Goal: Task Accomplishment & Management: Manage account settings

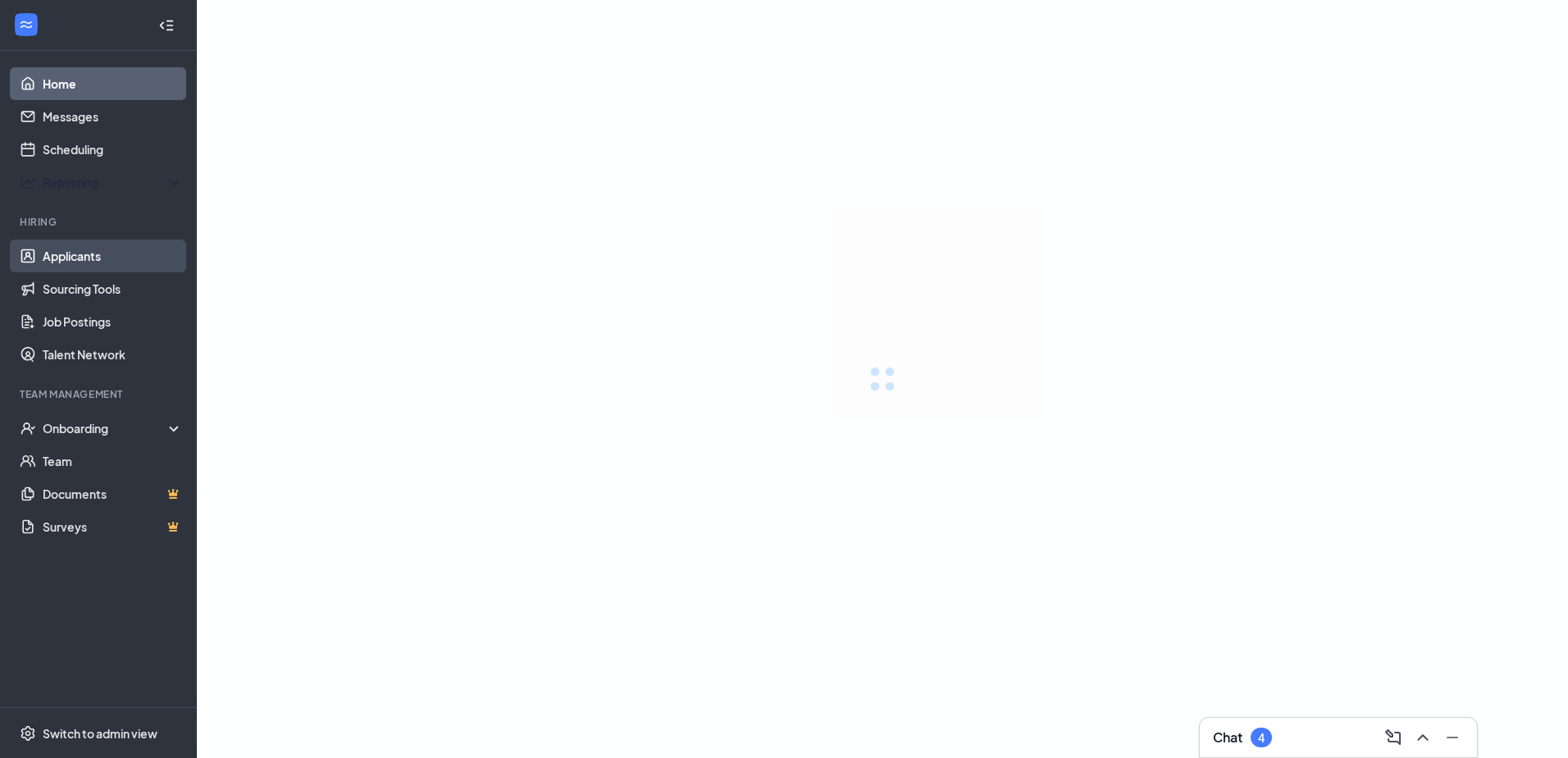
click at [74, 270] on link "Applicants" at bounding box center [113, 256] width 140 height 33
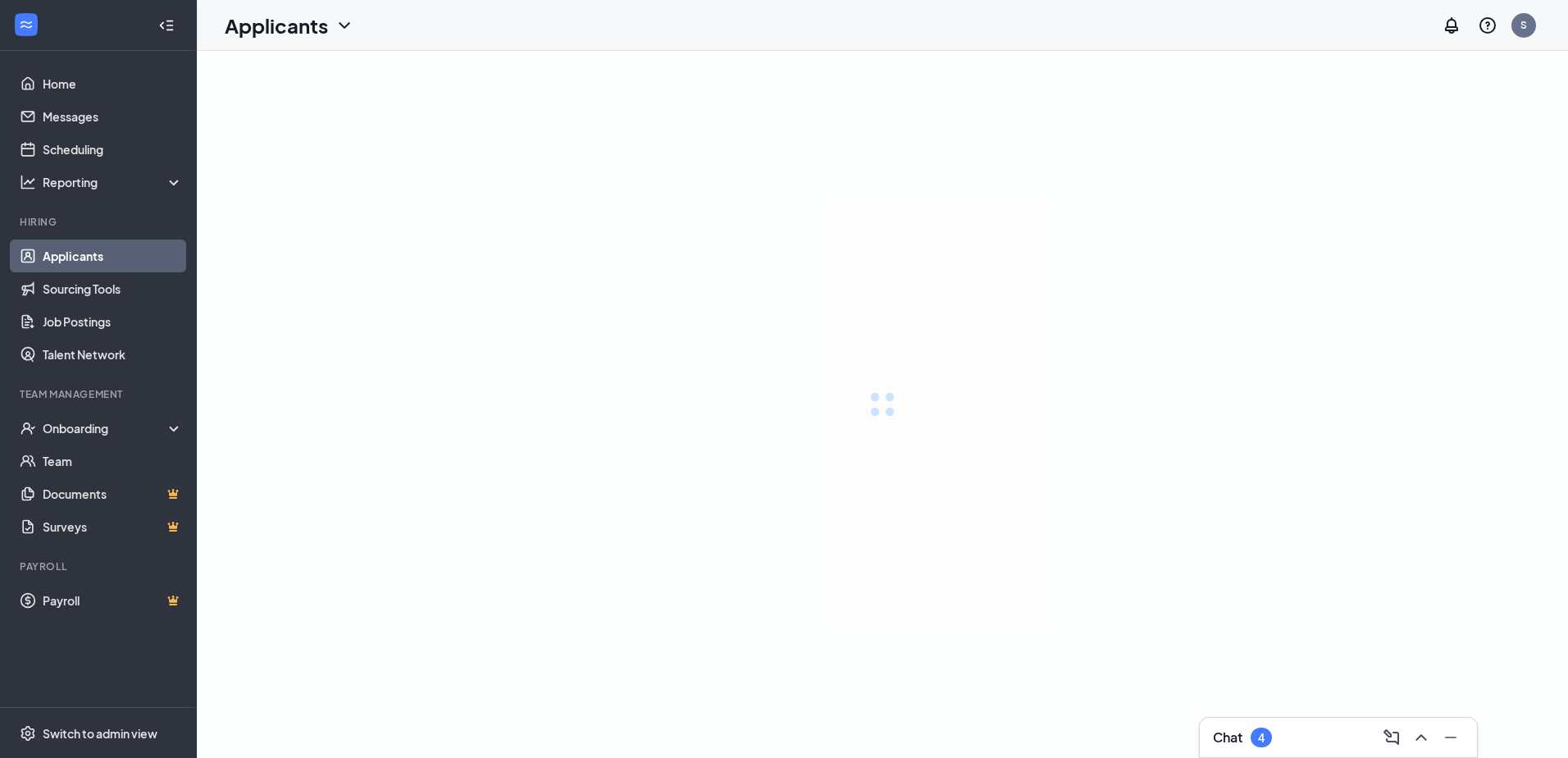
click at [77, 256] on link "Applicants" at bounding box center [113, 256] width 140 height 33
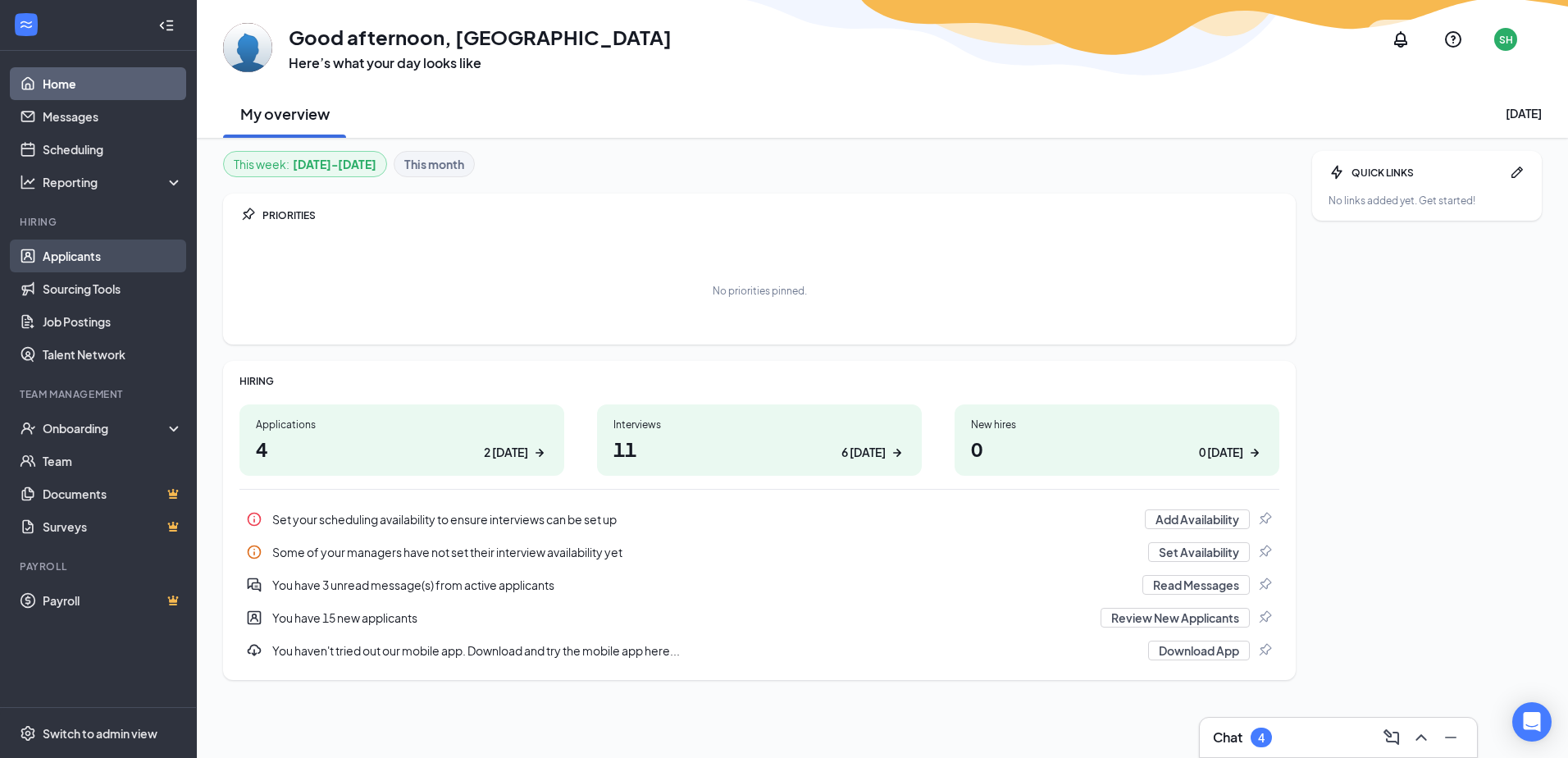
click at [89, 259] on link "Applicants" at bounding box center [113, 256] width 140 height 33
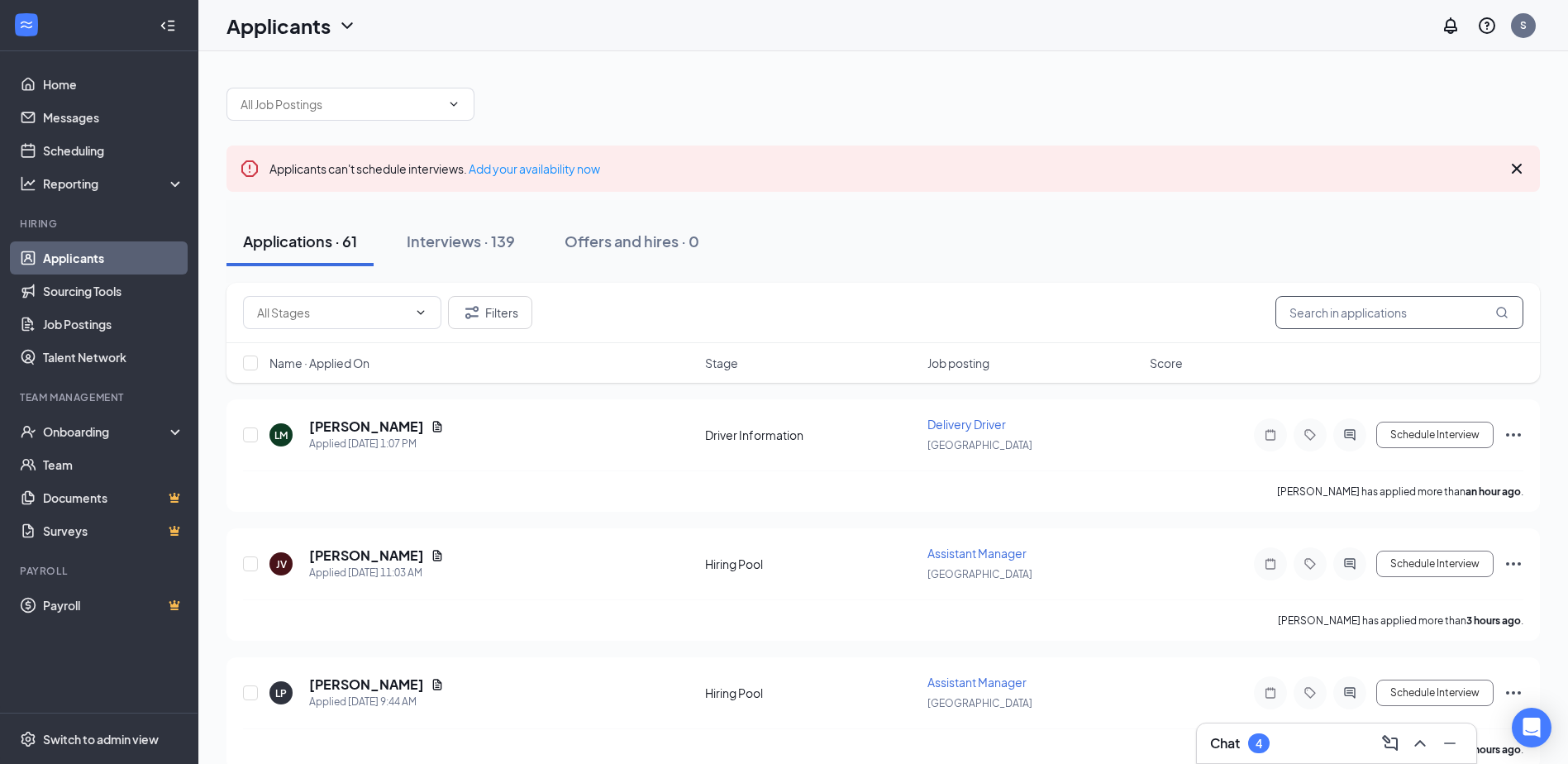
click at [1337, 308] on input "text" at bounding box center [1399, 313] width 248 height 33
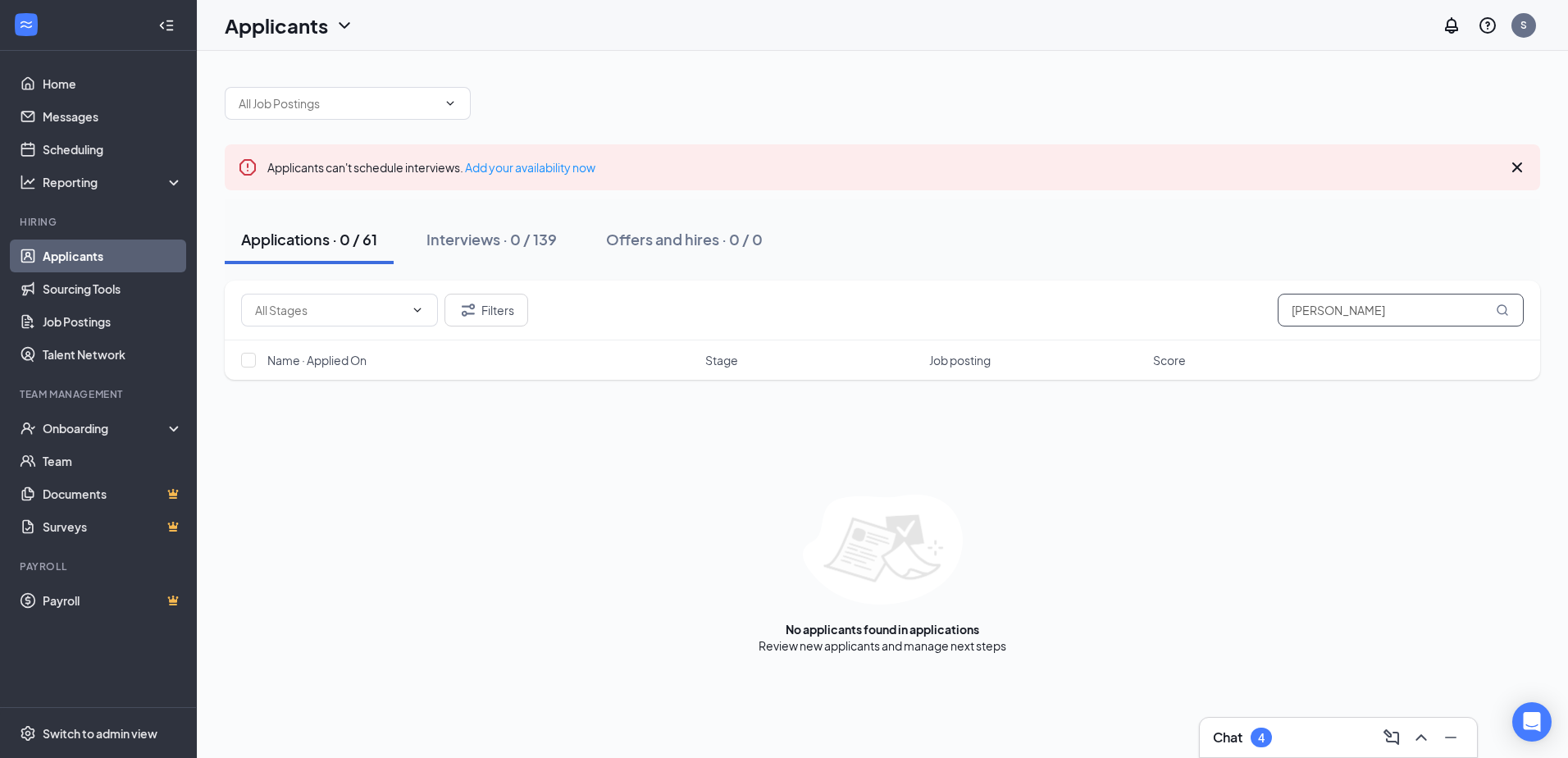
type input "[PERSON_NAME]"
click at [455, 233] on div "Interviews · 0 / 139" at bounding box center [491, 238] width 130 height 20
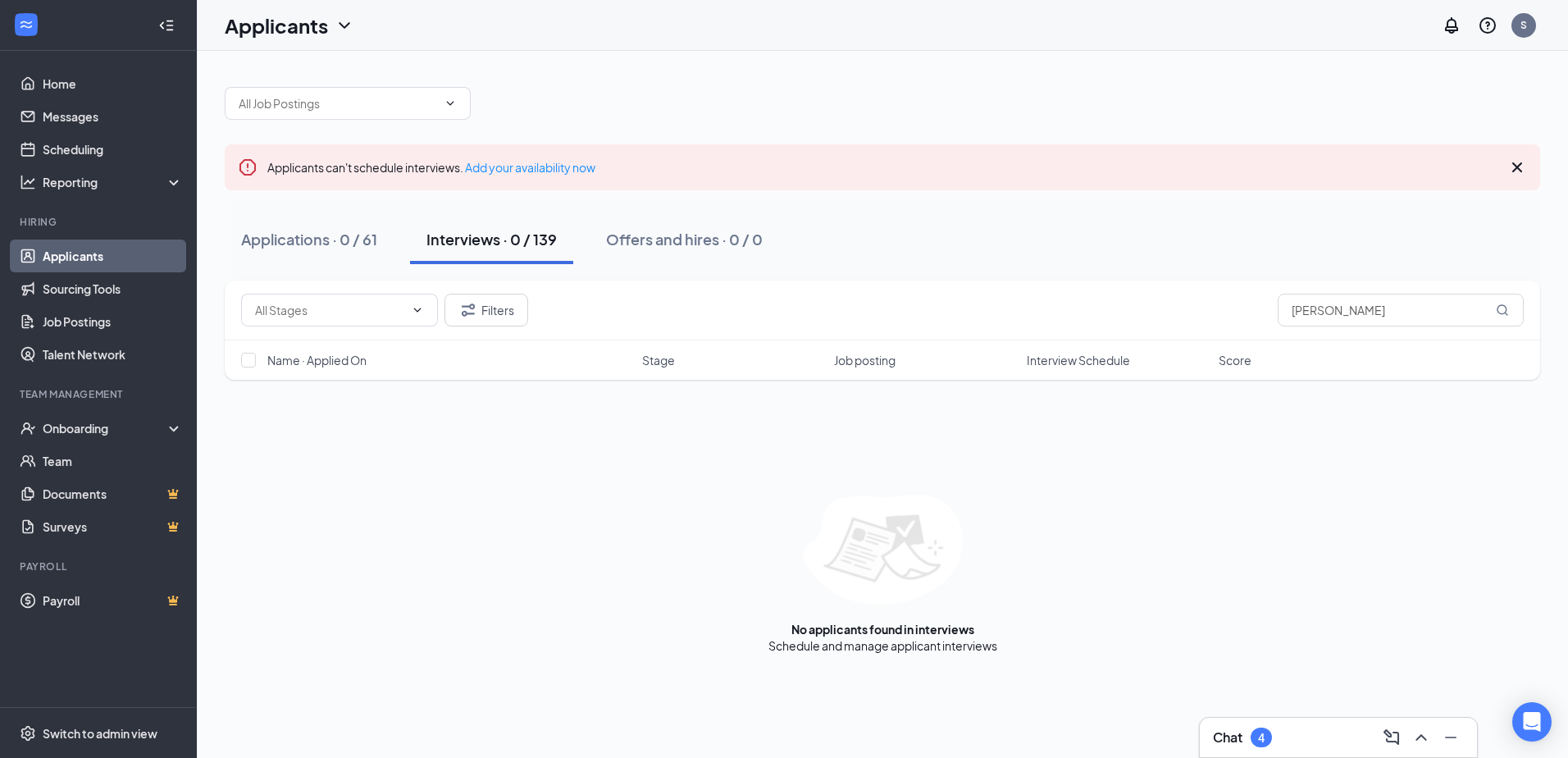
click at [475, 232] on div "Interviews · 0 / 139" at bounding box center [491, 238] width 130 height 20
type input "r"
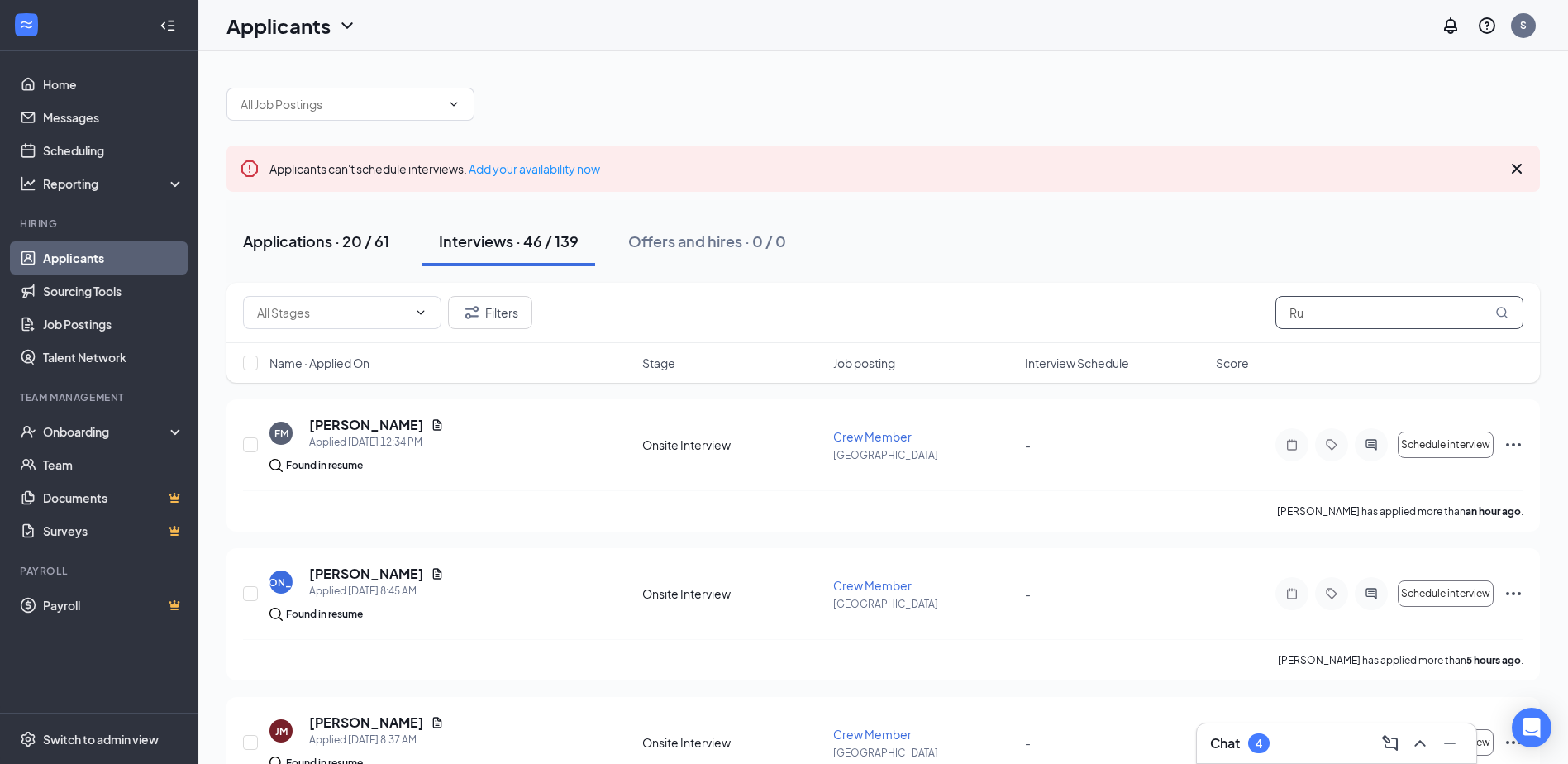
type input "Ru"
click at [309, 246] on div "Applications · 20 / 61" at bounding box center [316, 240] width 146 height 21
